Goal: Information Seeking & Learning: Learn about a topic

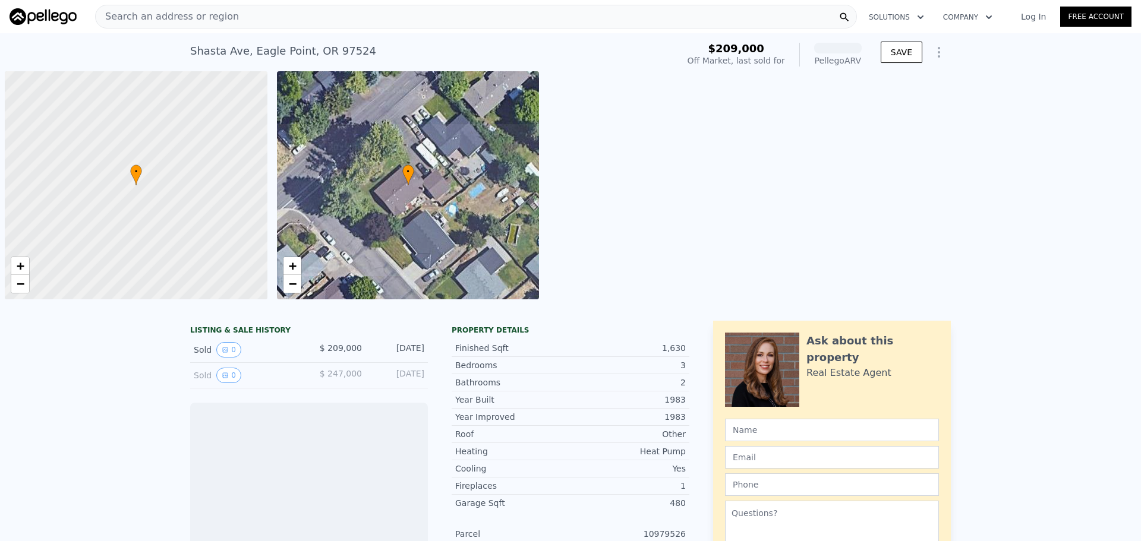
scroll to position [0, 5]
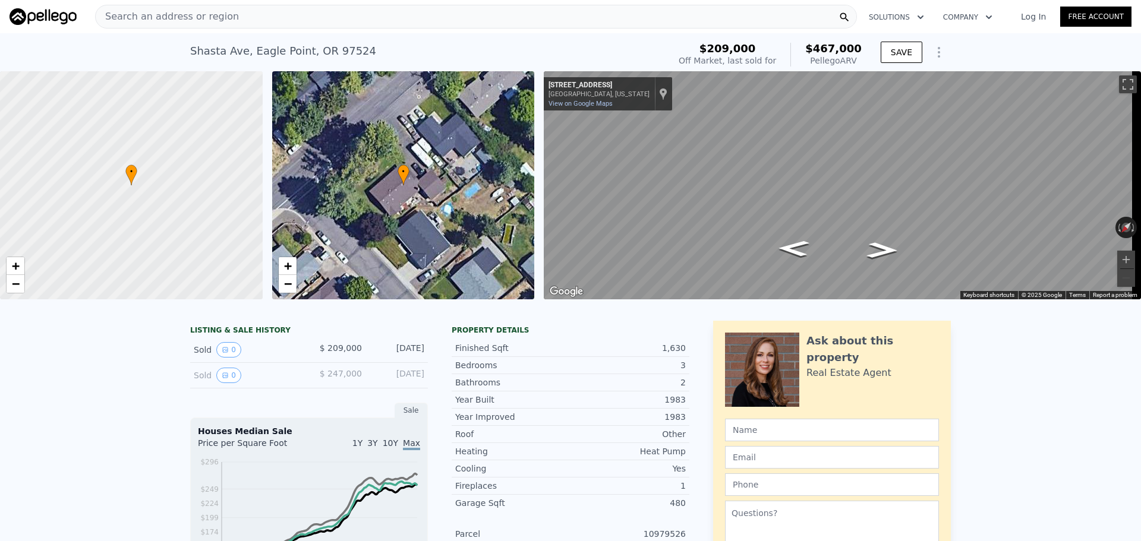
click at [130, 11] on span "Search an address or region" at bounding box center [167, 17] width 143 height 14
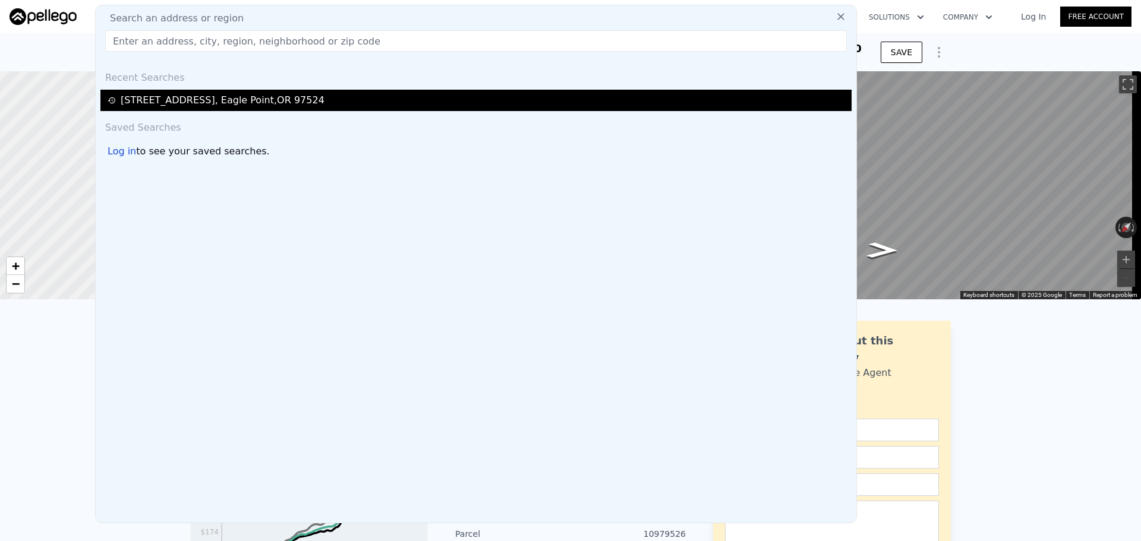
click at [186, 100] on div "[STREET_ADDRESS]" at bounding box center [223, 100] width 204 height 14
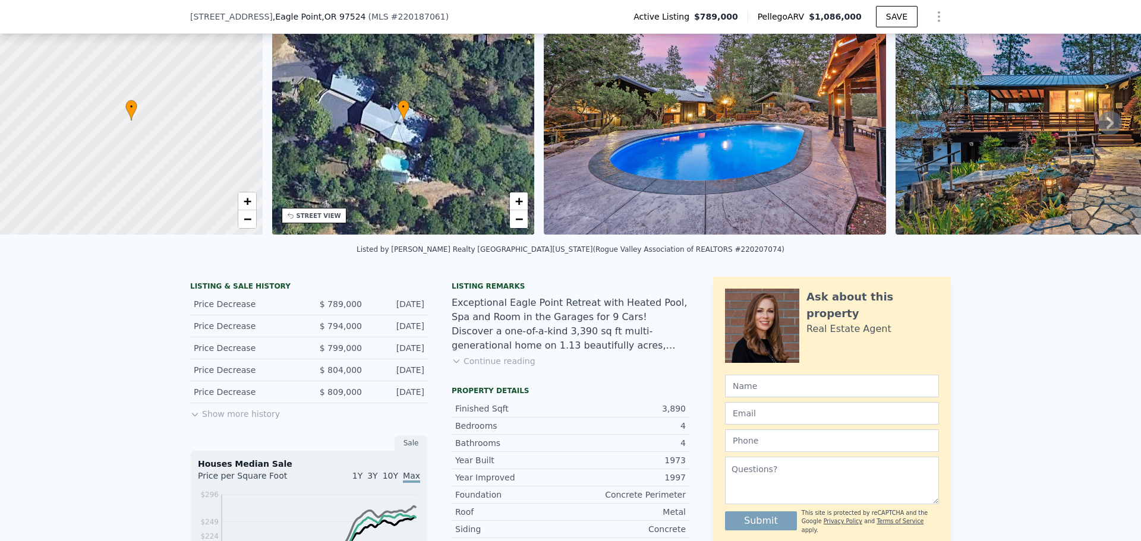
scroll to position [59, 0]
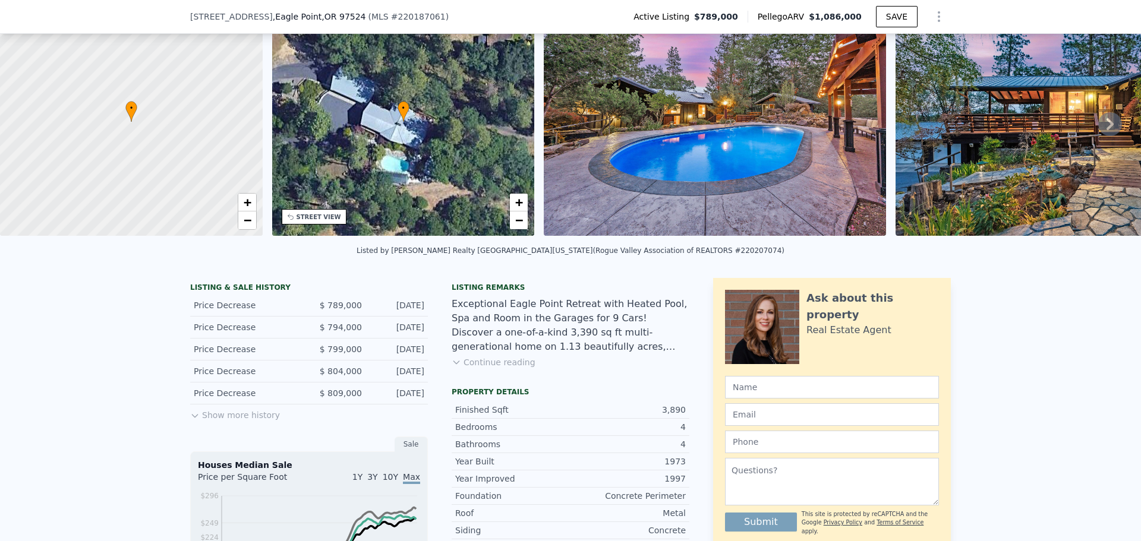
click at [504, 368] on button "Continue reading" at bounding box center [493, 362] width 84 height 12
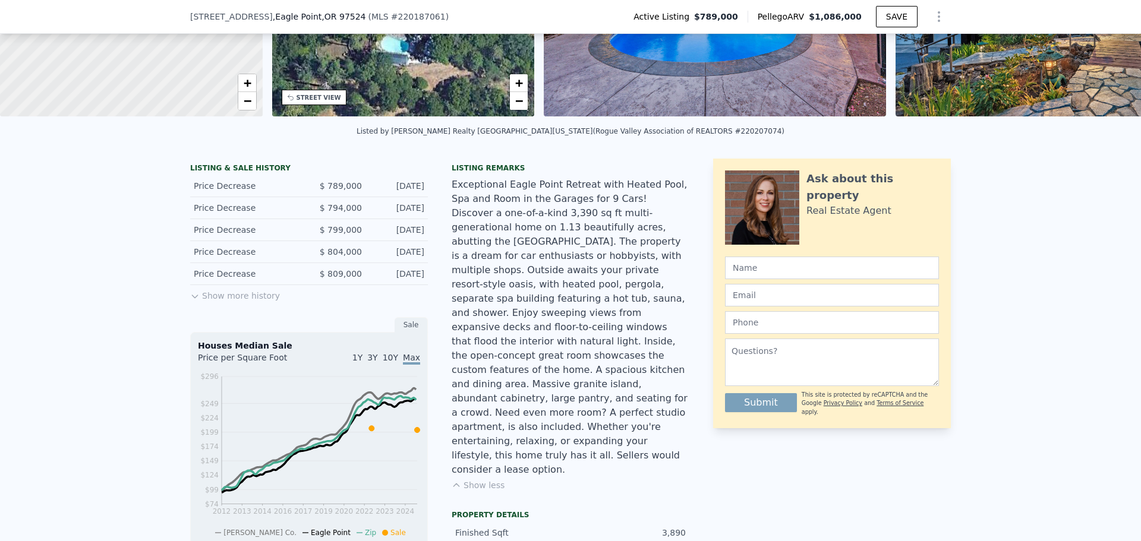
scroll to position [178, 0]
click at [211, 302] on button "Show more history" at bounding box center [235, 294] width 90 height 17
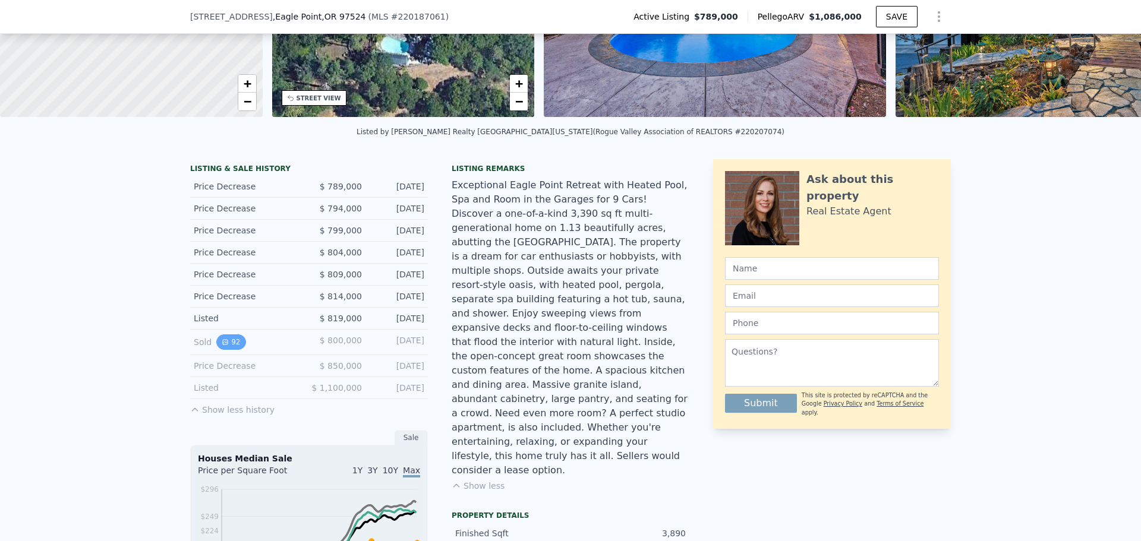
click at [222, 346] on icon "View historical data" at bounding box center [225, 342] width 7 height 7
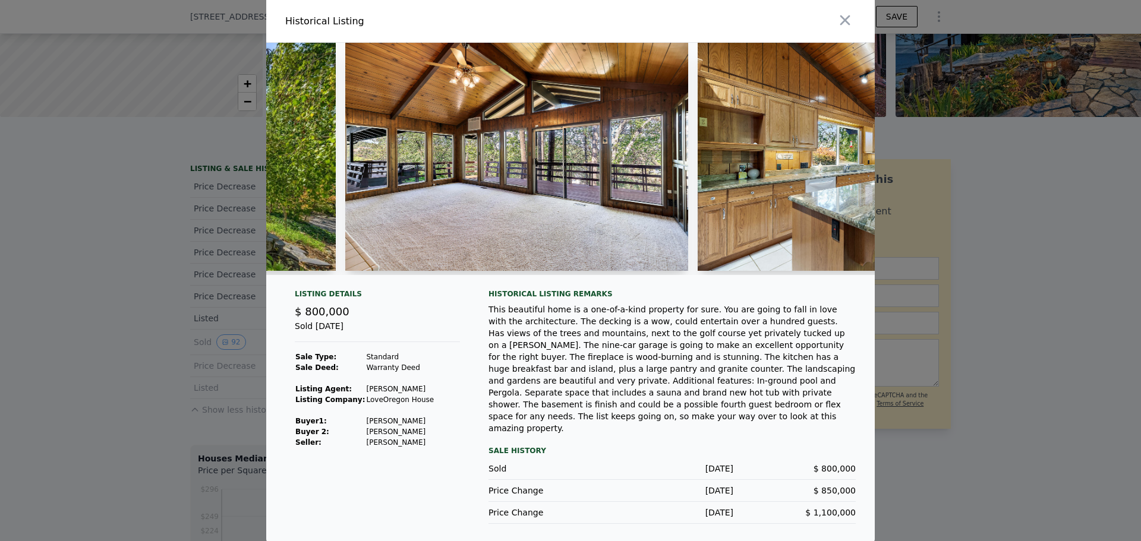
scroll to position [0, 1306]
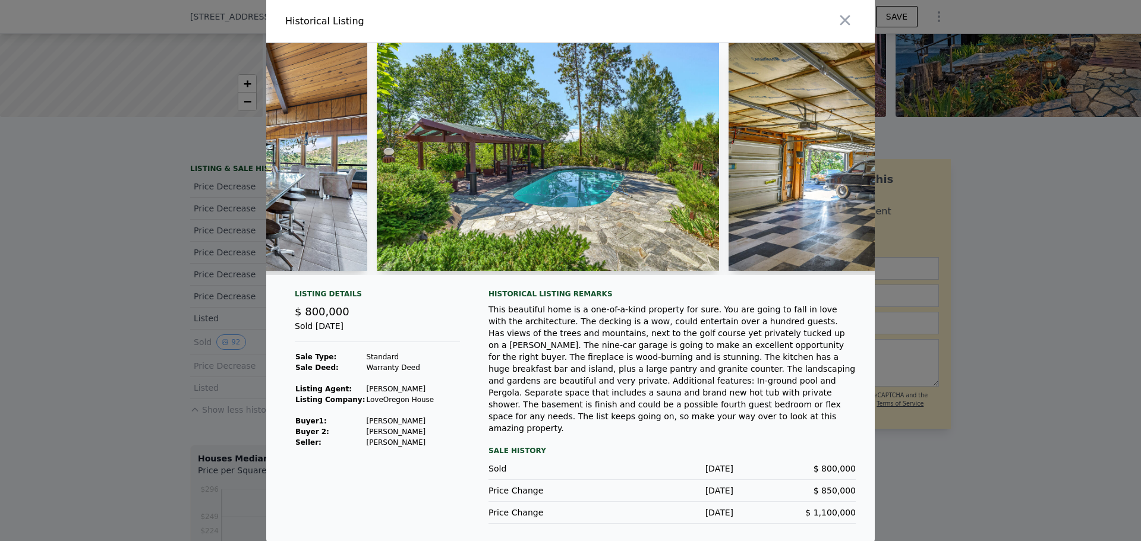
click at [457, 153] on img at bounding box center [548, 157] width 342 height 228
click at [826, 30] on div at bounding box center [724, 21] width 299 height 42
